Goal: Information Seeking & Learning: Learn about a topic

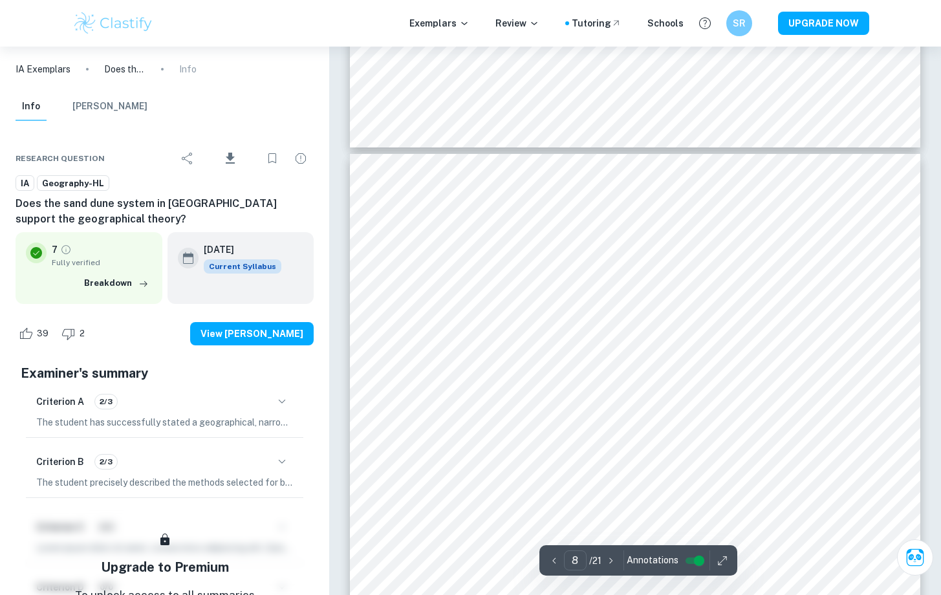
scroll to position [5789, 0]
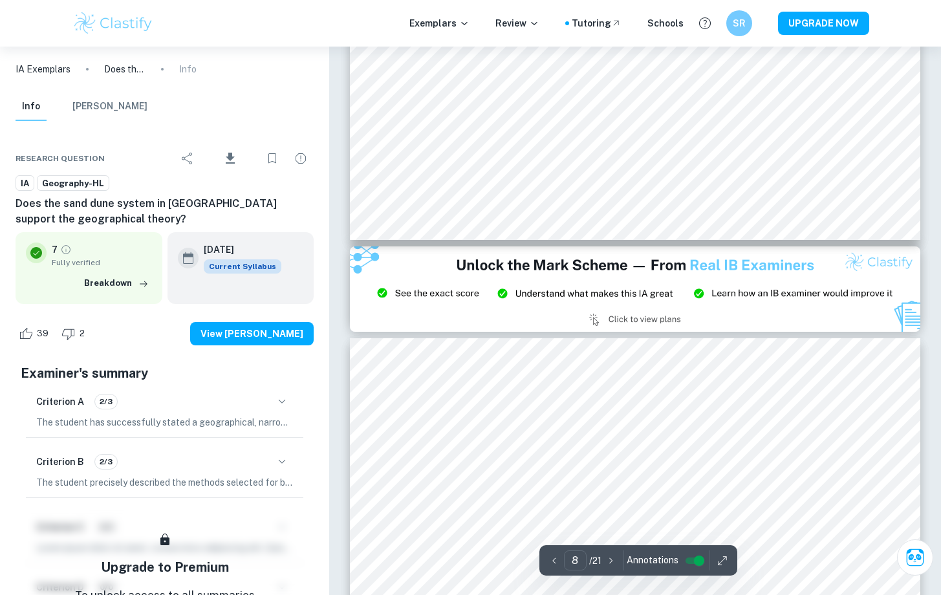
type input "9"
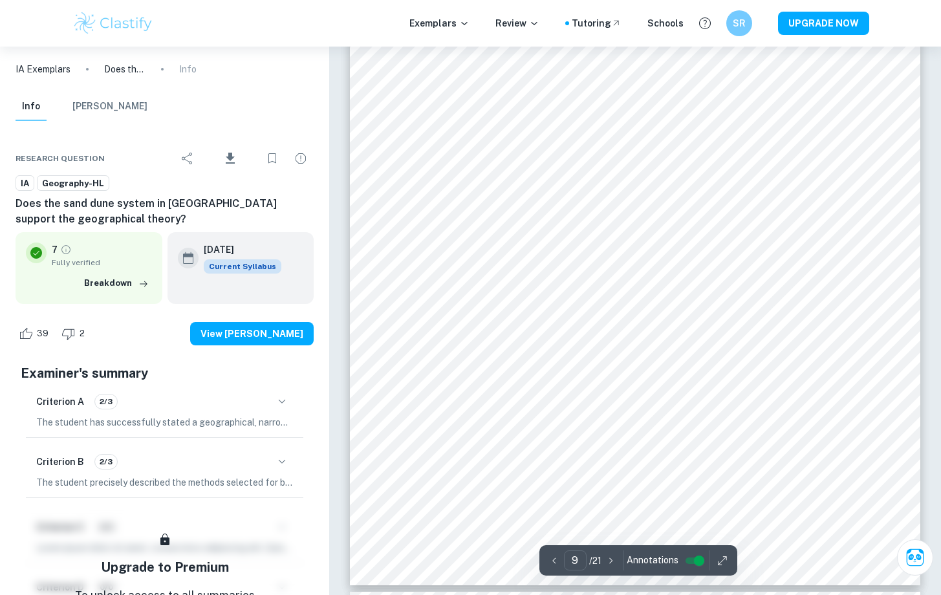
scroll to position [7050, 0]
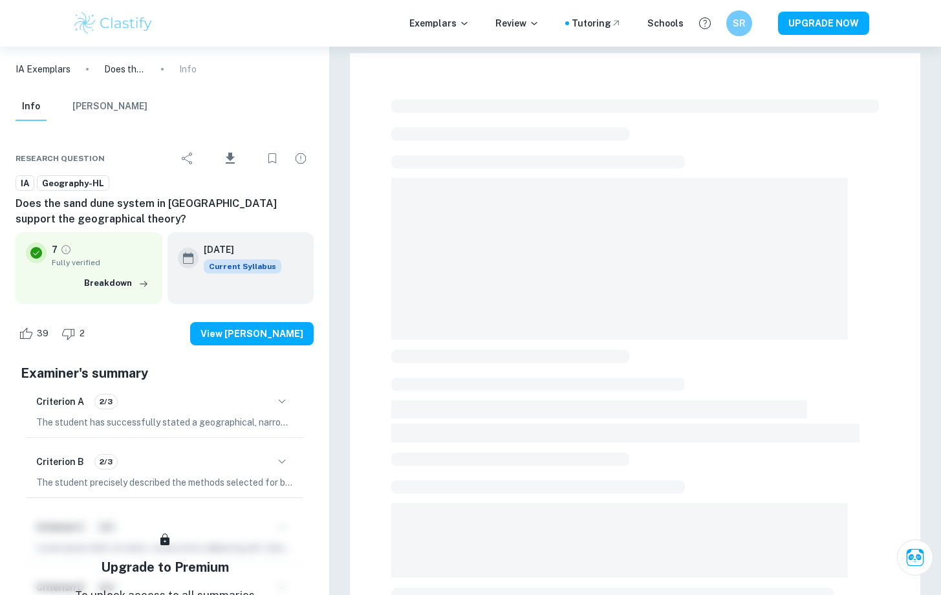
scroll to position [272, 0]
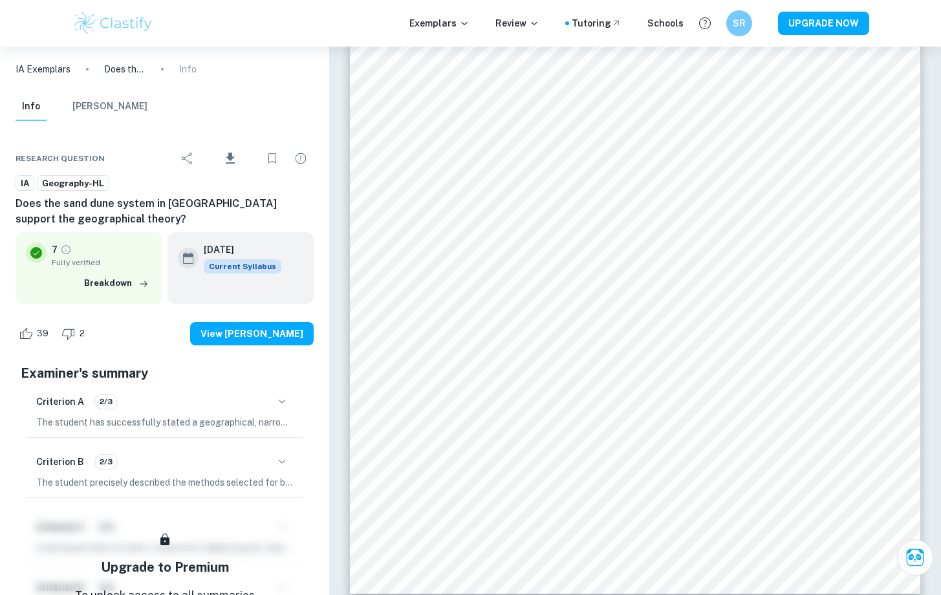
click at [73, 184] on span "Geography-HL" at bounding box center [73, 183] width 71 height 13
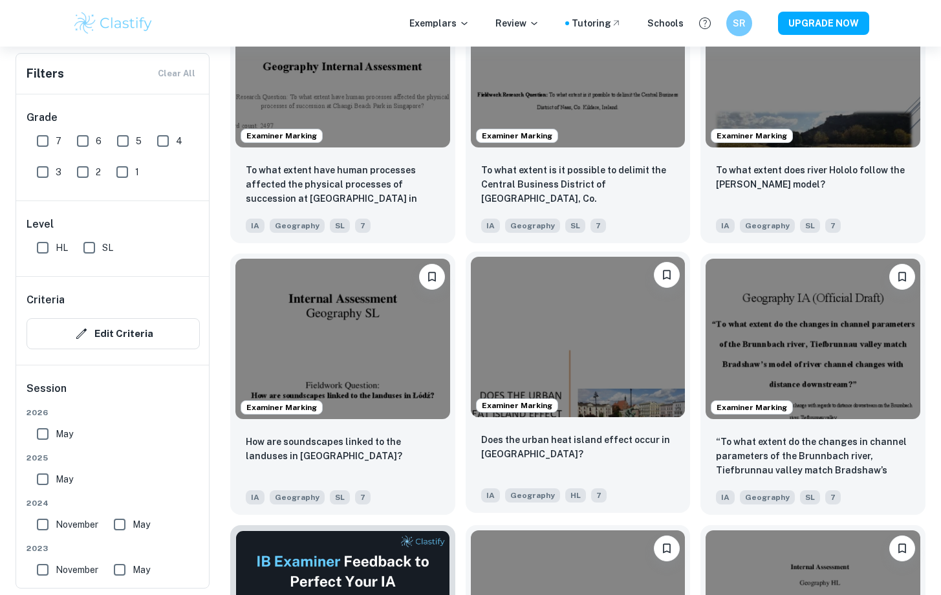
scroll to position [1595, 0]
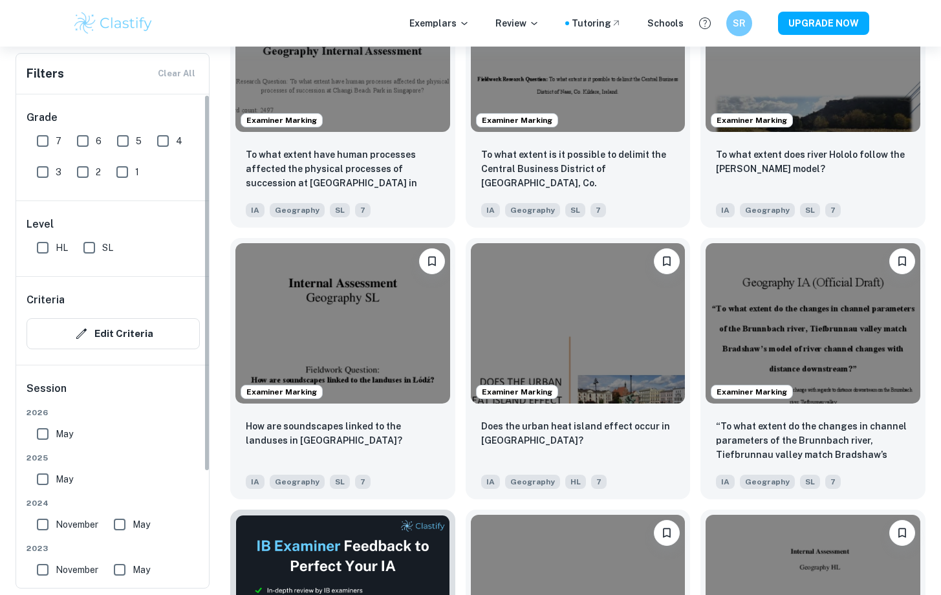
click at [46, 135] on input "7" at bounding box center [43, 141] width 26 height 26
checkbox input "true"
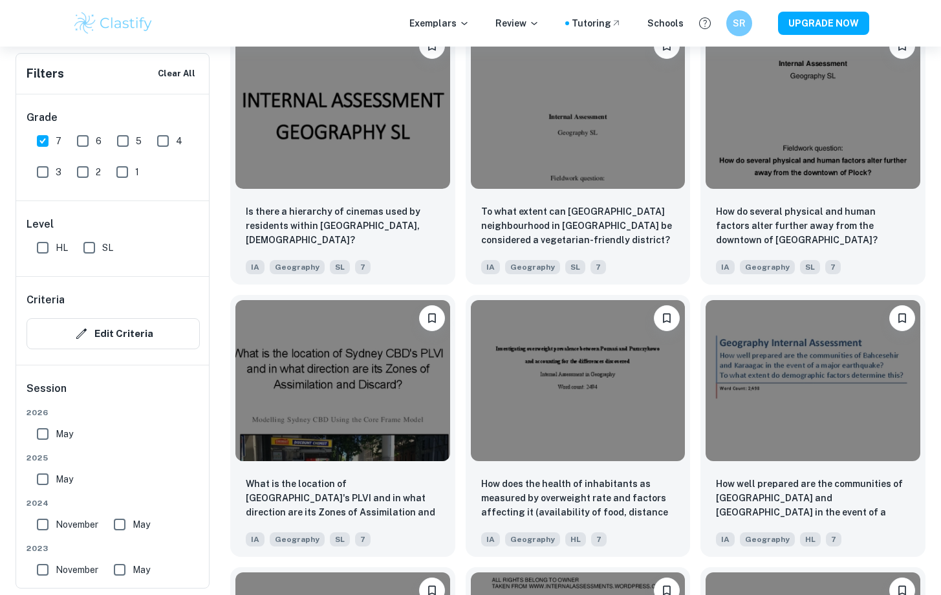
scroll to position [1292, 0]
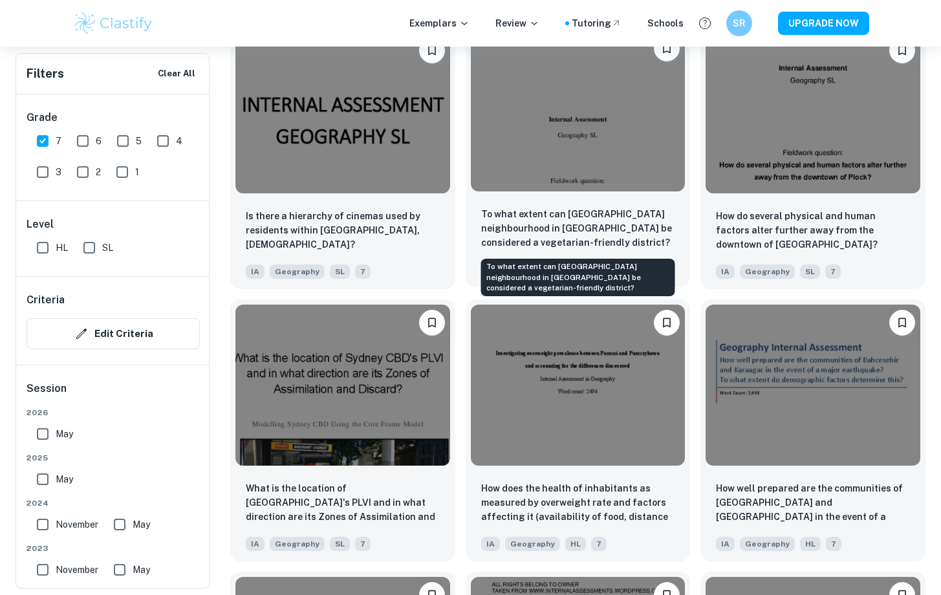
click at [581, 219] on p "To what extent can Saska Kępa neighbourhood in Warsaw be considered a vegetaria…" at bounding box center [578, 228] width 194 height 43
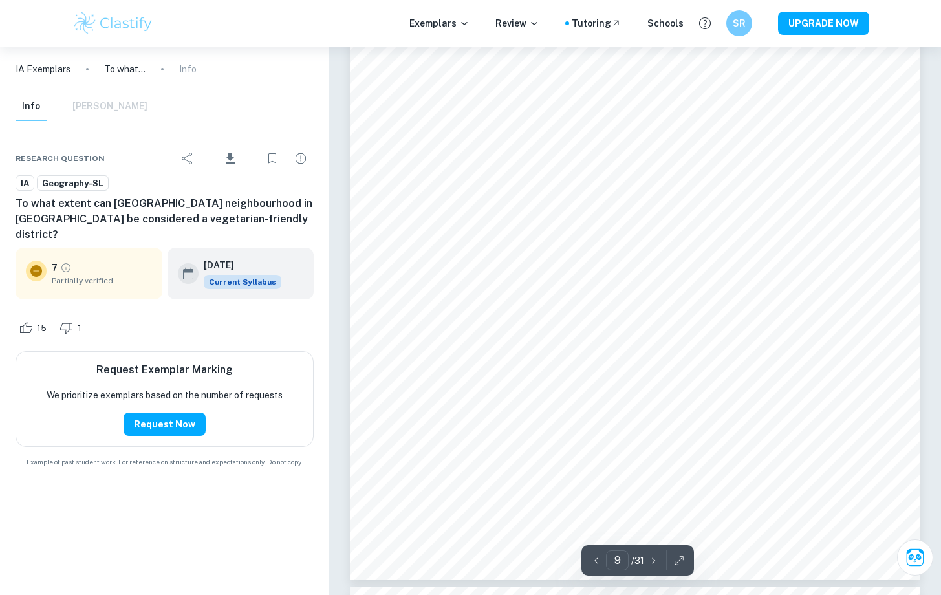
scroll to position [7073, 0]
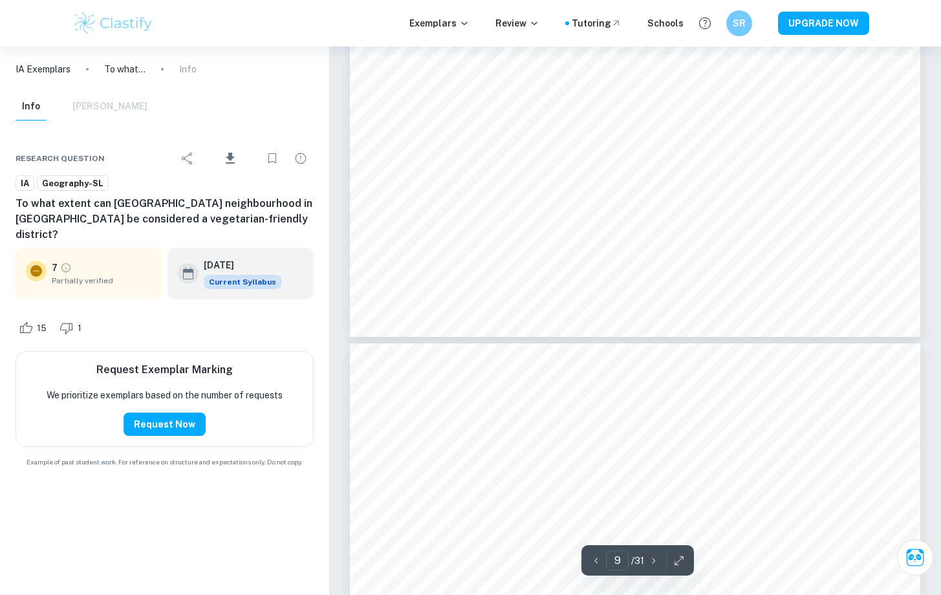
type input "10"
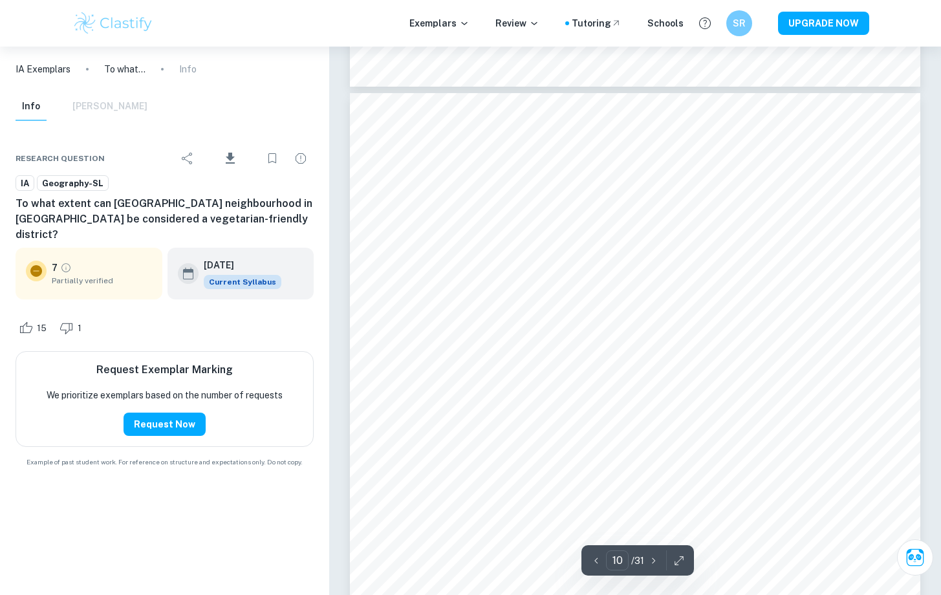
scroll to position [7567, 0]
